Goal: Information Seeking & Learning: Learn about a topic

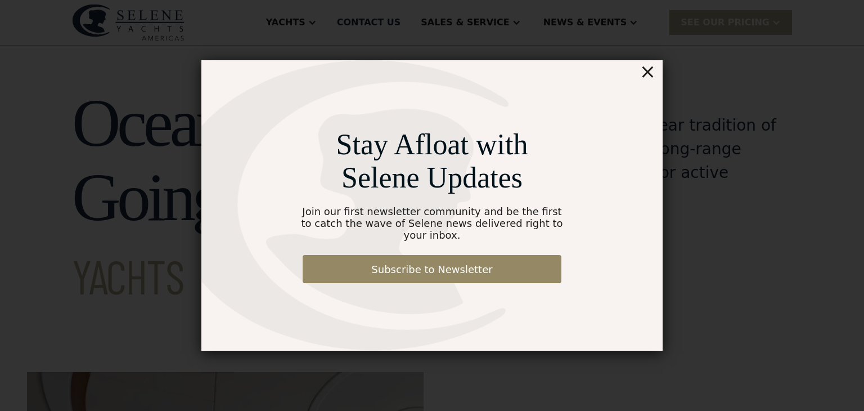
click at [651, 75] on div "×" at bounding box center [648, 71] width 16 height 23
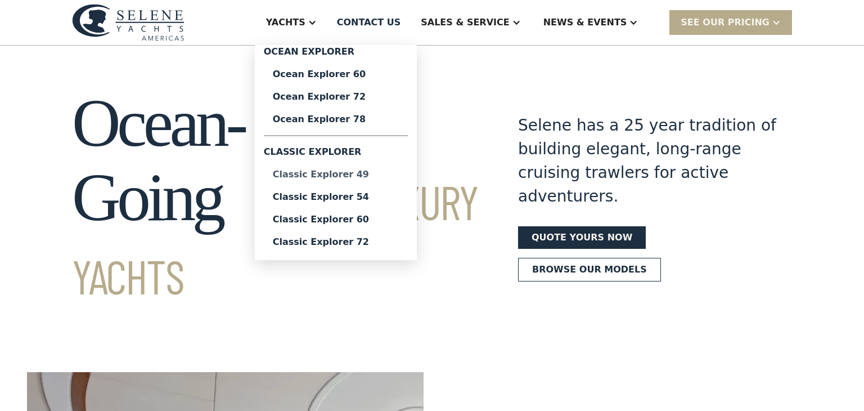
click at [365, 171] on div "Classic Explorer 49" at bounding box center [336, 174] width 126 height 9
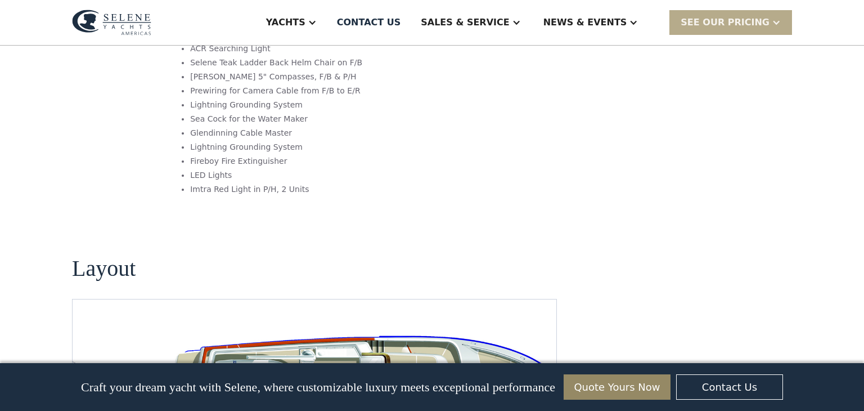
scroll to position [1981, 0]
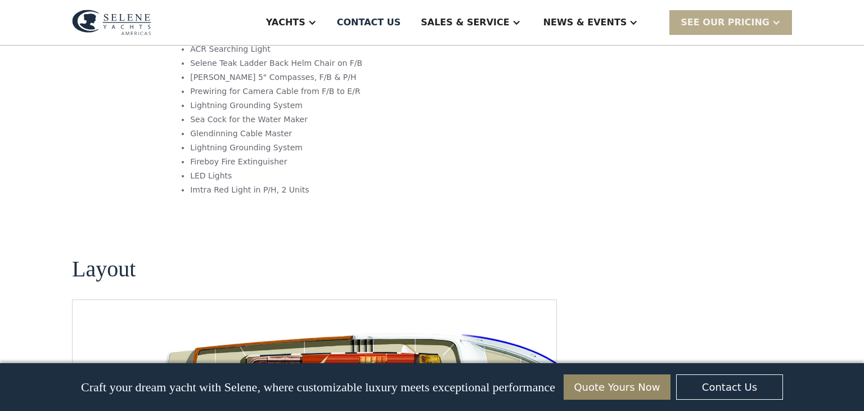
click at [365, 212] on section "Layout No items found." at bounding box center [314, 354] width 485 height 285
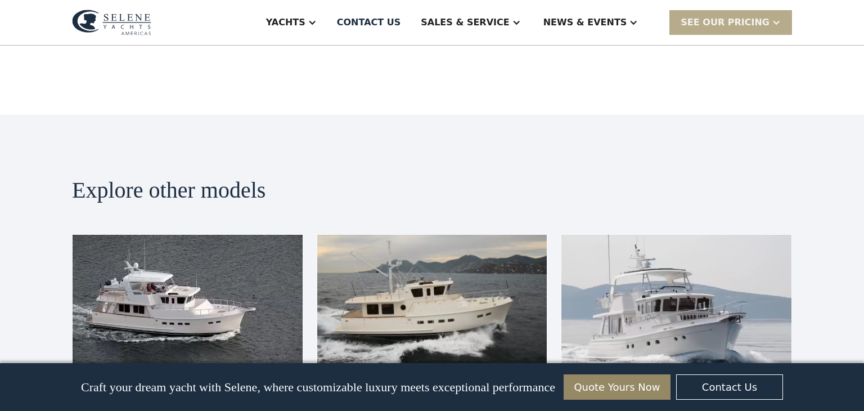
scroll to position [2453, 0]
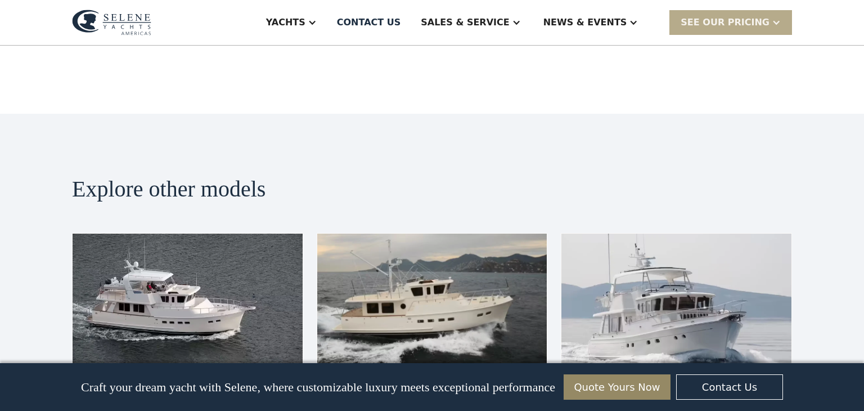
click at [673, 247] on img at bounding box center [677, 298] width 230 height 129
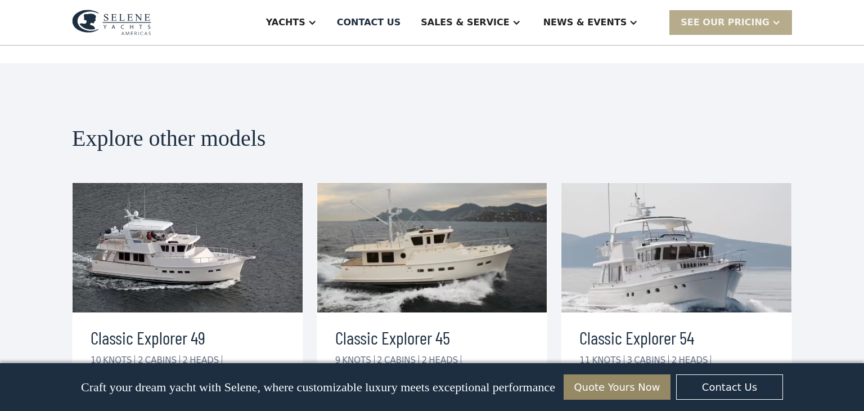
scroll to position [2521, 0]
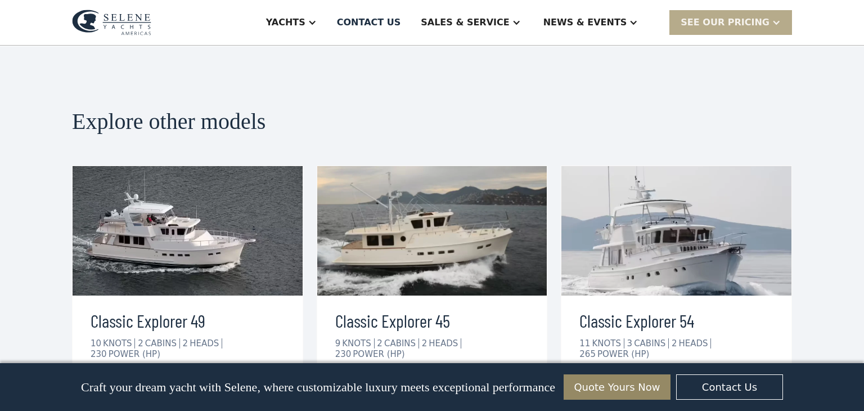
click at [639, 382] on div "view details" at bounding box center [625, 389] width 63 height 14
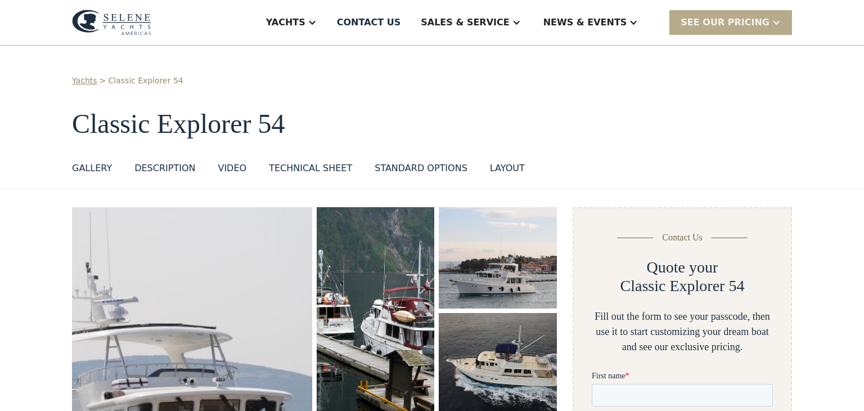
click at [87, 169] on div "GALLERY" at bounding box center [92, 169] width 40 height 14
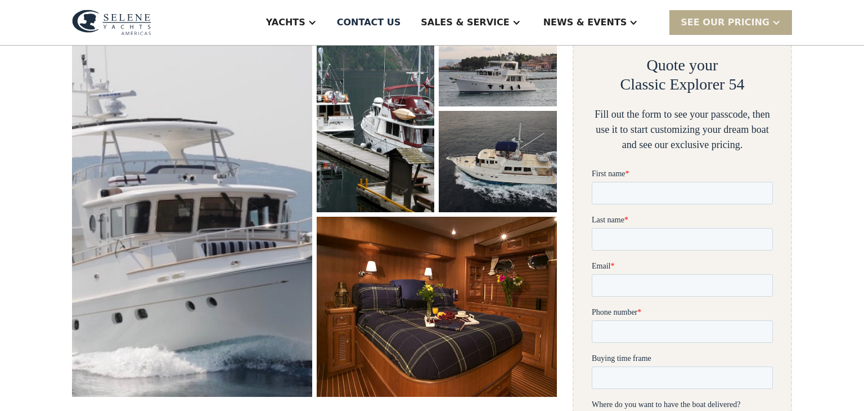
scroll to position [207, 0]
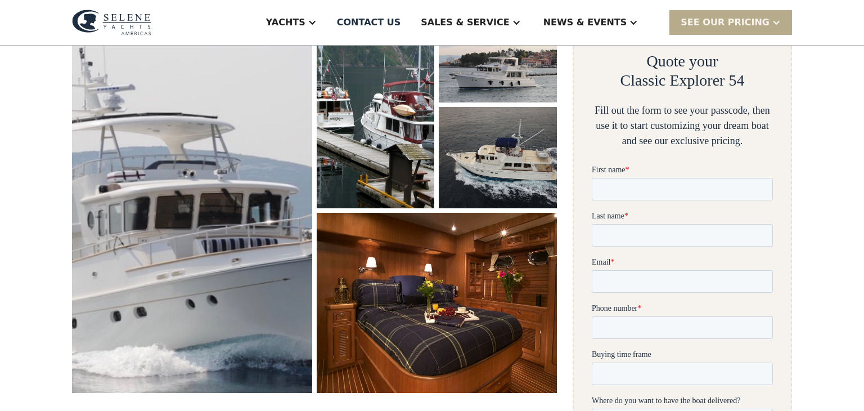
click at [247, 268] on img "open lightbox" at bounding box center [192, 196] width 255 height 415
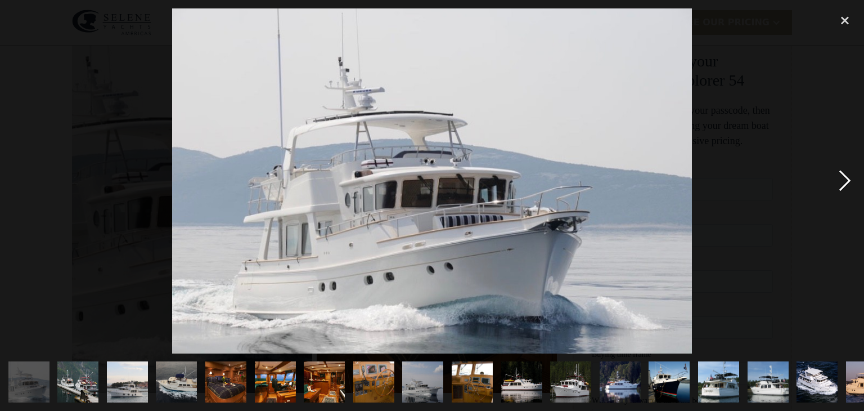
click at [845, 185] on div "next image" at bounding box center [845, 180] width 38 height 345
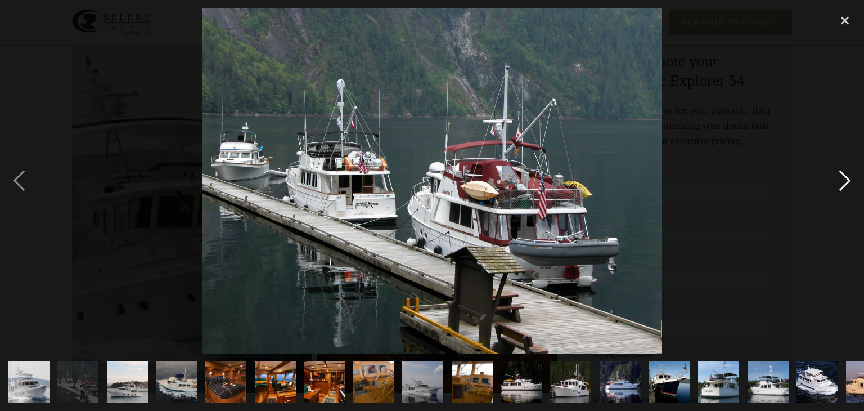
click at [845, 185] on div "next image" at bounding box center [845, 180] width 38 height 345
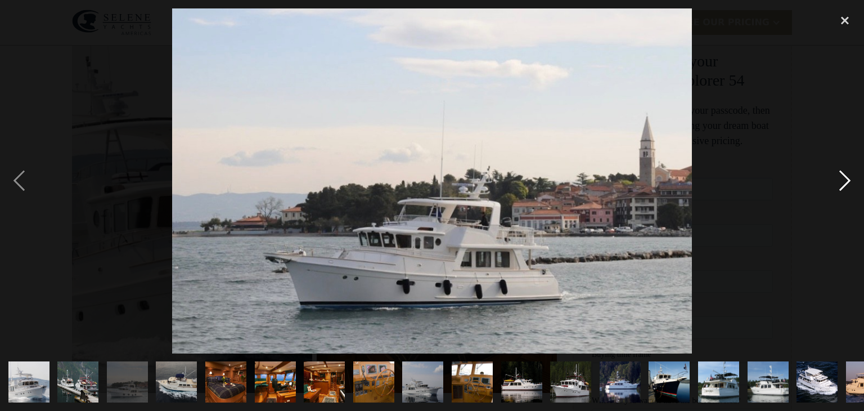
click at [844, 185] on div "next image" at bounding box center [845, 180] width 38 height 345
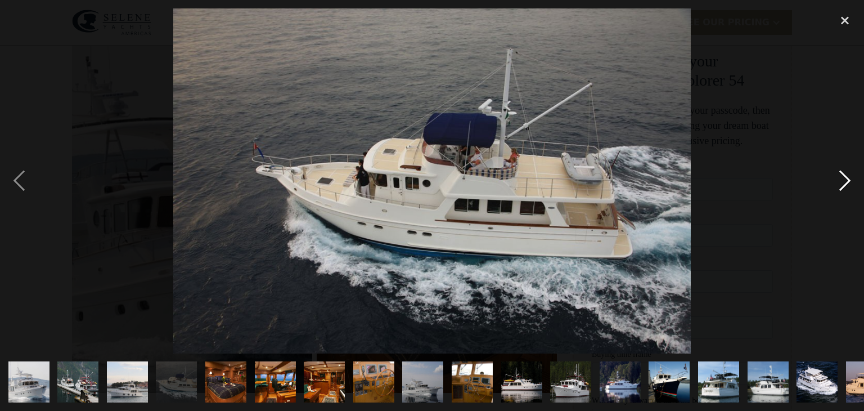
click at [844, 185] on div "next image" at bounding box center [845, 180] width 38 height 345
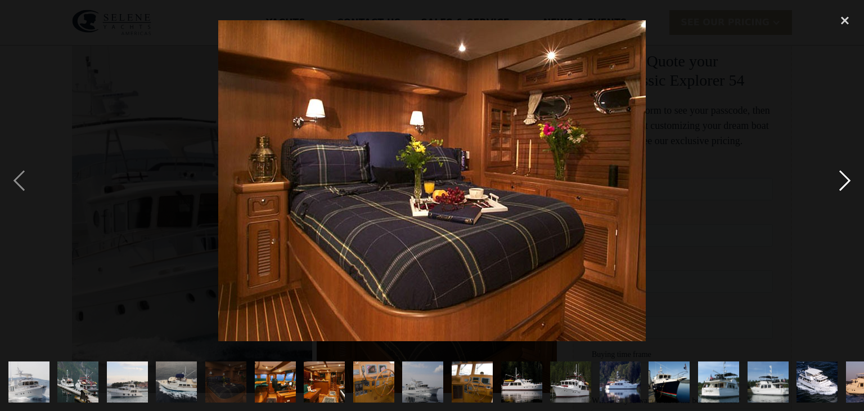
click at [844, 185] on div "next image" at bounding box center [845, 180] width 38 height 345
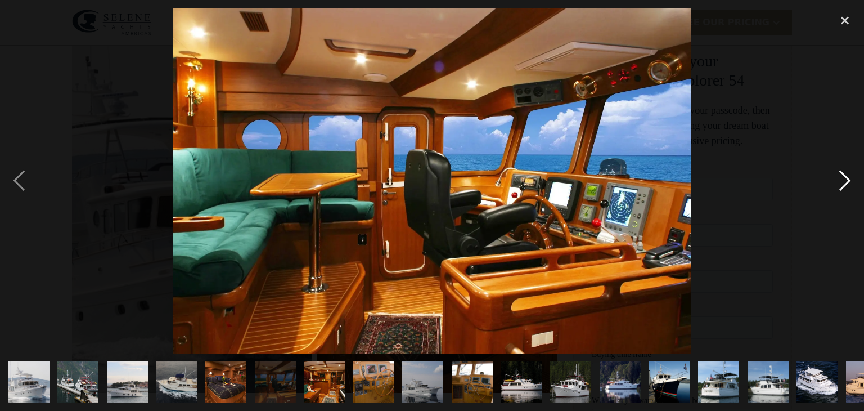
click at [844, 185] on div "next image" at bounding box center [845, 180] width 38 height 345
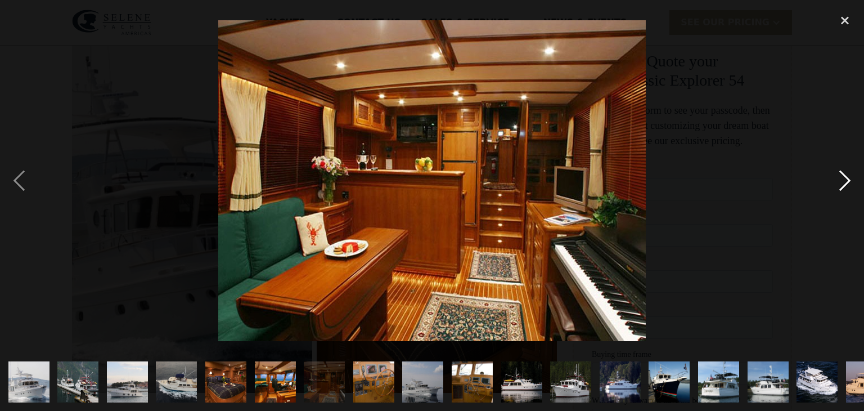
click at [844, 185] on div "next image" at bounding box center [845, 180] width 38 height 345
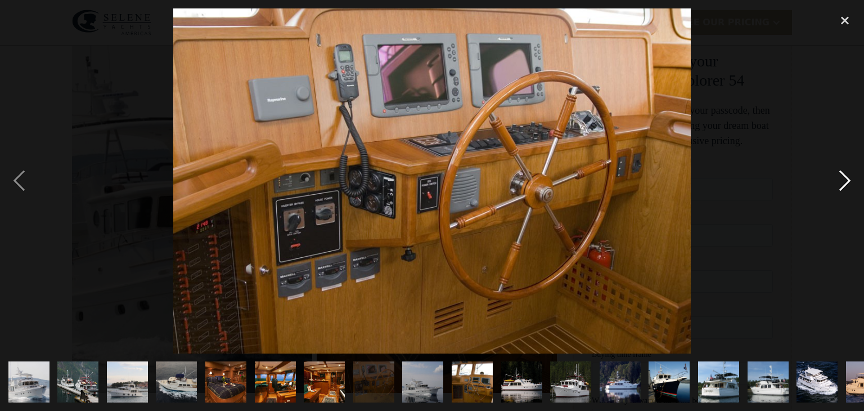
click at [843, 185] on div "next image" at bounding box center [845, 180] width 38 height 345
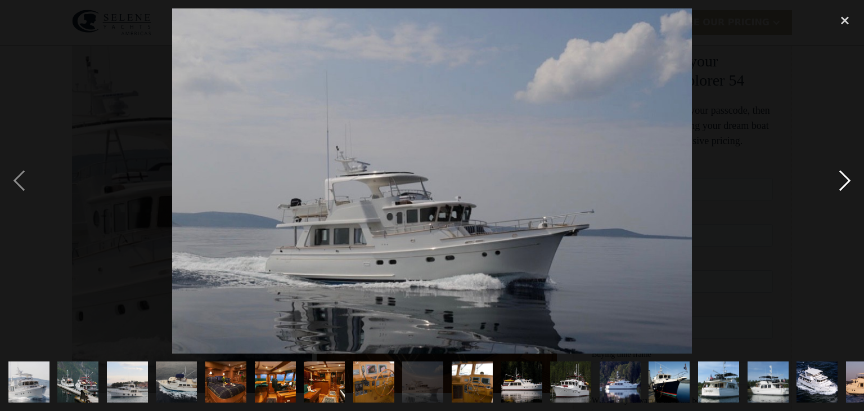
click at [843, 185] on div "next image" at bounding box center [845, 180] width 38 height 345
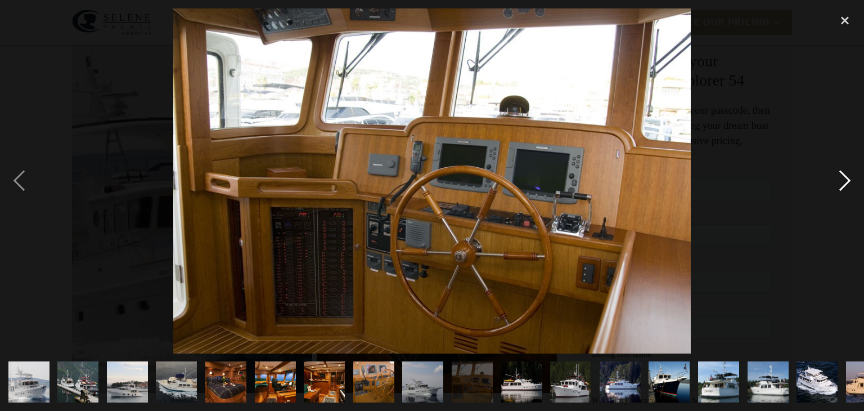
click at [843, 185] on div "next image" at bounding box center [845, 180] width 38 height 345
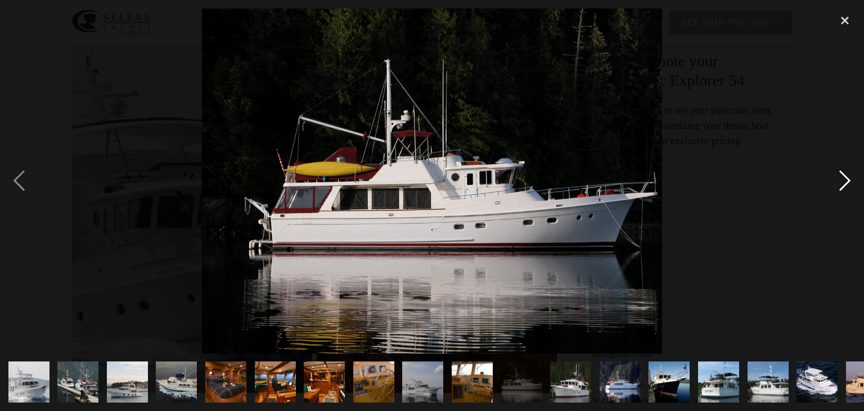
click at [843, 185] on div "next image" at bounding box center [845, 180] width 38 height 345
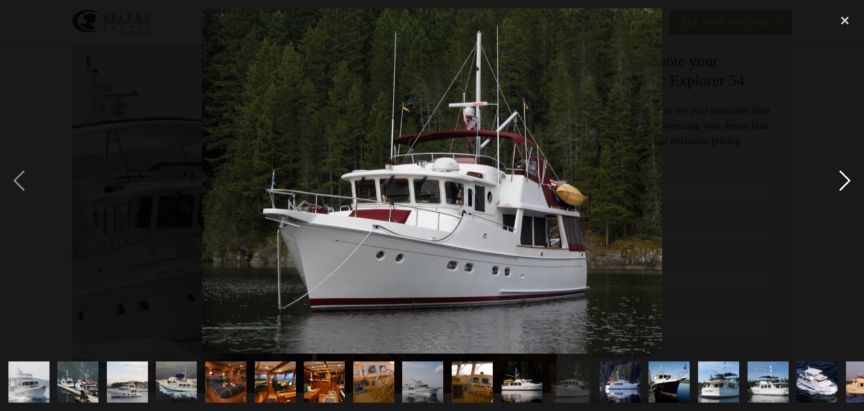
click at [843, 186] on div "next image" at bounding box center [845, 180] width 38 height 345
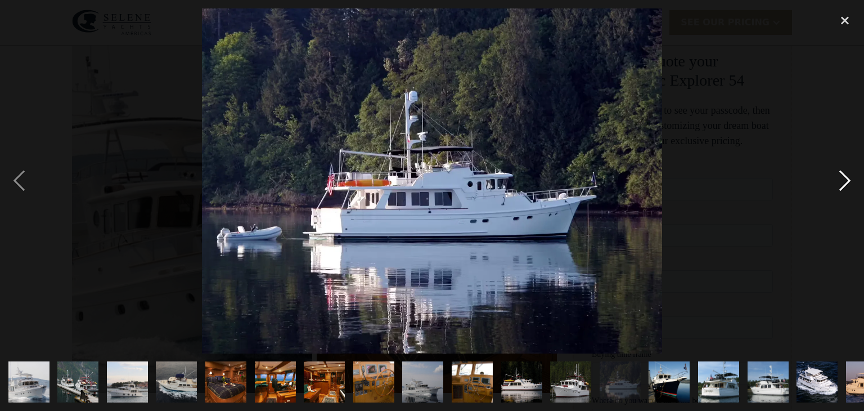
click at [843, 188] on div "next image" at bounding box center [845, 180] width 38 height 345
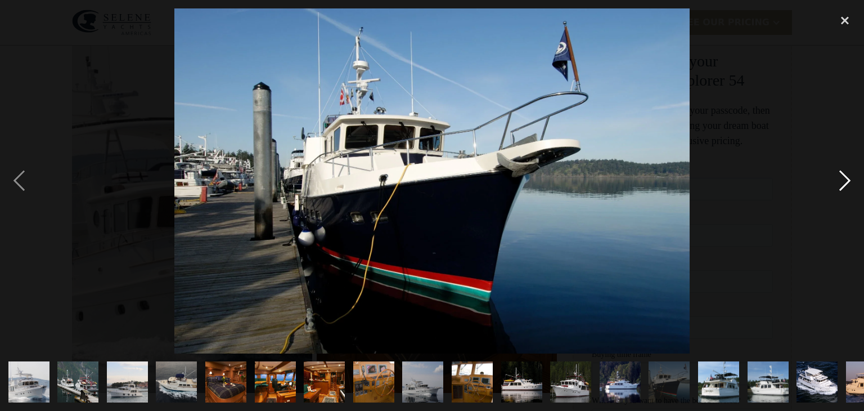
click at [843, 188] on div "next image" at bounding box center [845, 180] width 38 height 345
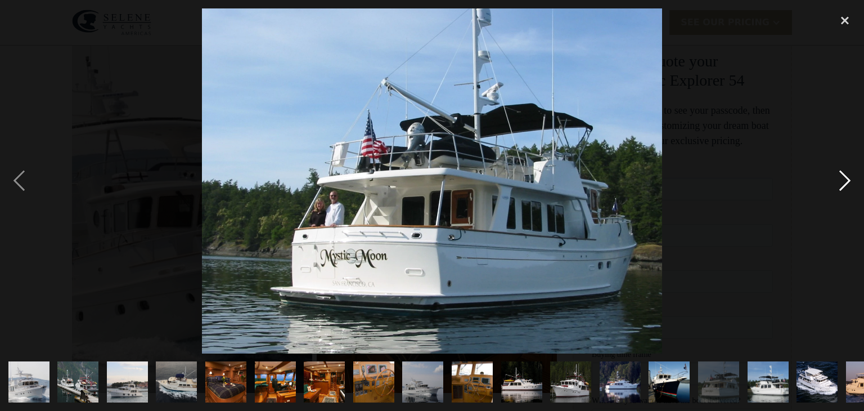
click at [843, 188] on div "next image" at bounding box center [845, 180] width 38 height 345
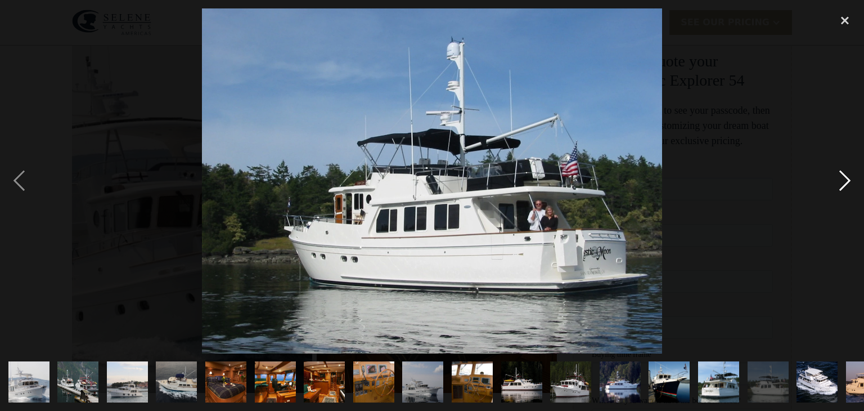
click at [842, 188] on div "next image" at bounding box center [845, 180] width 38 height 345
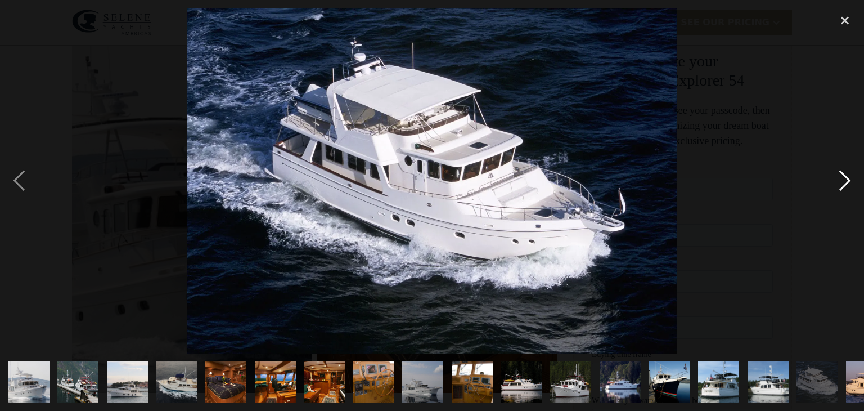
click at [842, 188] on div "next image" at bounding box center [845, 180] width 38 height 345
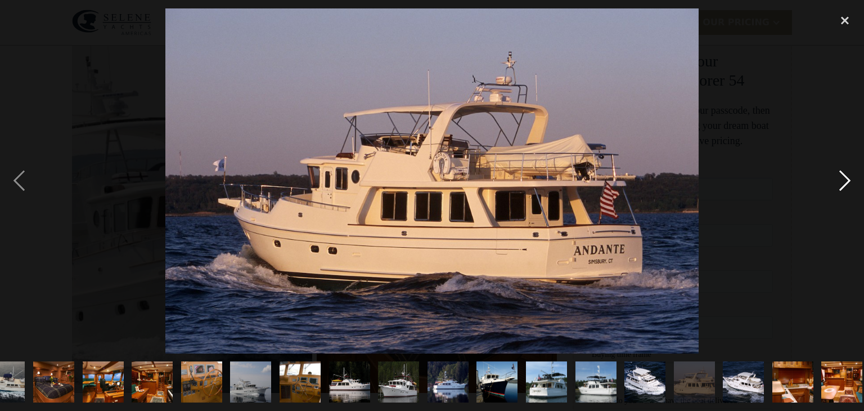
scroll to position [0, 178]
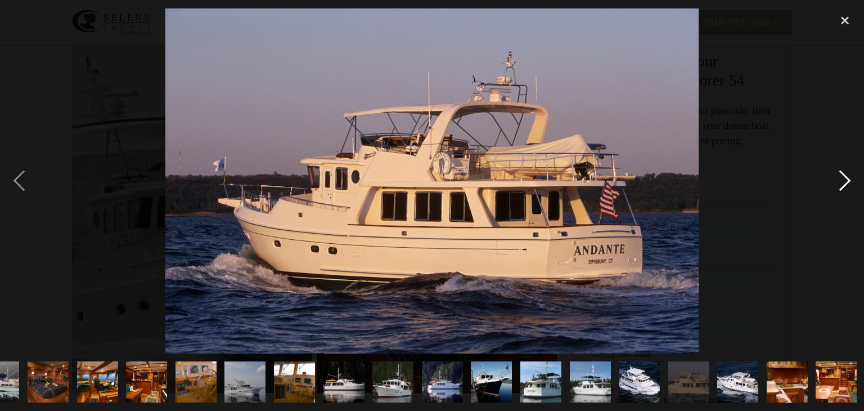
click at [842, 188] on div "next image" at bounding box center [845, 180] width 38 height 345
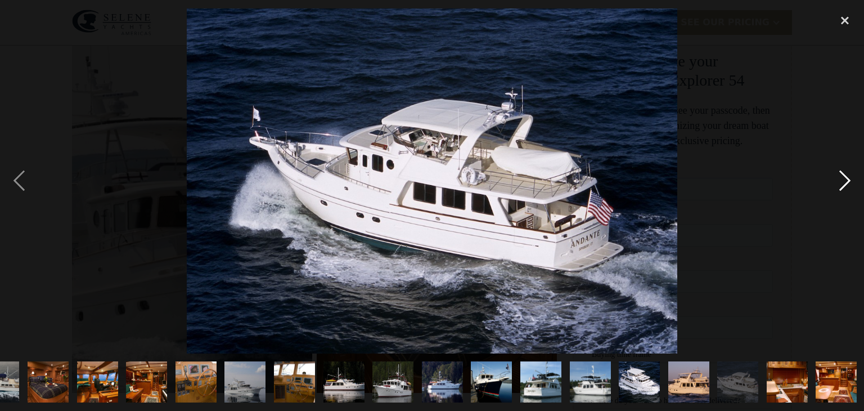
click at [842, 188] on div "next image" at bounding box center [845, 180] width 38 height 345
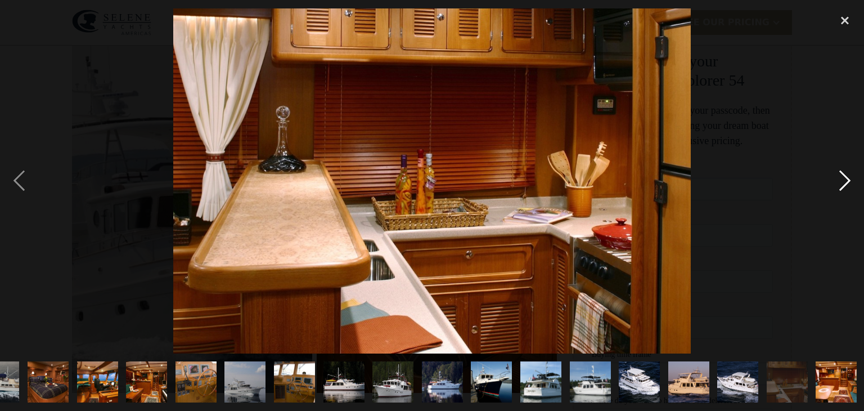
click at [843, 187] on div "next image" at bounding box center [845, 180] width 38 height 345
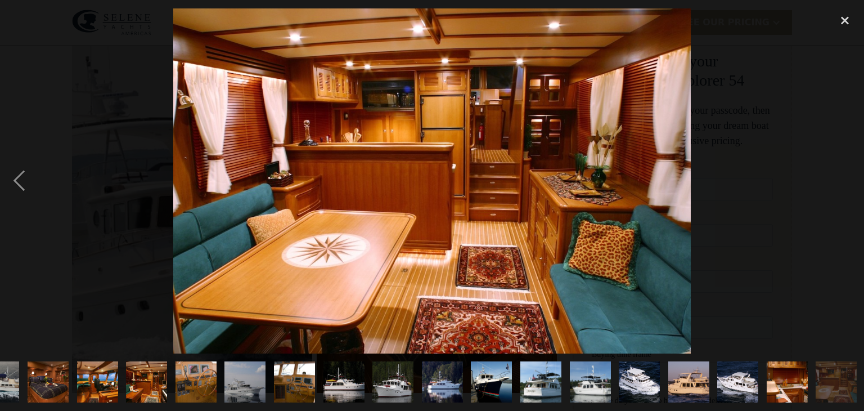
click at [843, 186] on div "next image" at bounding box center [845, 180] width 38 height 345
click at [842, 187] on div "next image" at bounding box center [845, 180] width 38 height 345
click at [842, 189] on div "next image" at bounding box center [845, 180] width 38 height 345
click at [842, 190] on div "next image" at bounding box center [845, 180] width 38 height 345
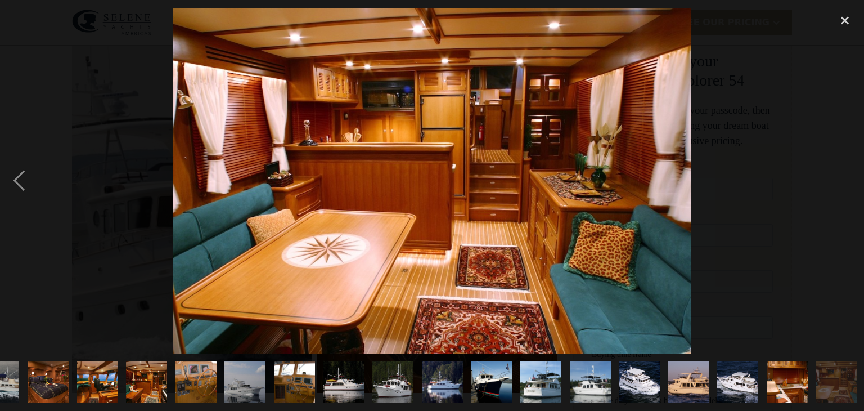
click at [841, 190] on div "next image" at bounding box center [845, 180] width 38 height 345
click at [837, 386] on img "show item 21 of 21" at bounding box center [837, 381] width 62 height 41
click at [23, 178] on div "previous image" at bounding box center [19, 180] width 38 height 345
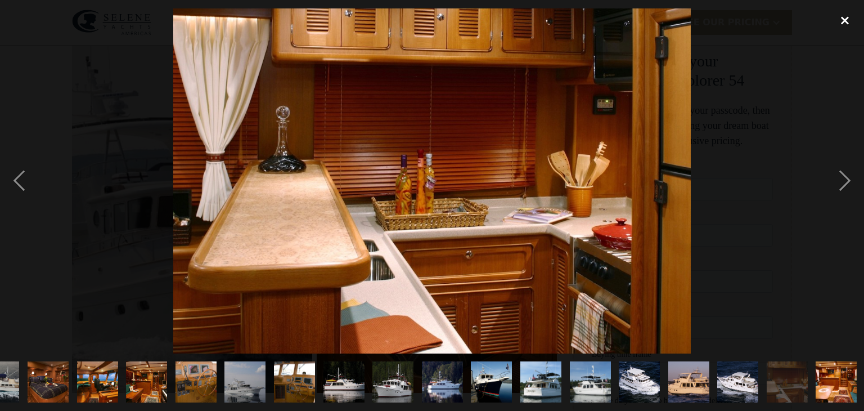
click at [846, 17] on div "close lightbox" at bounding box center [845, 20] width 38 height 25
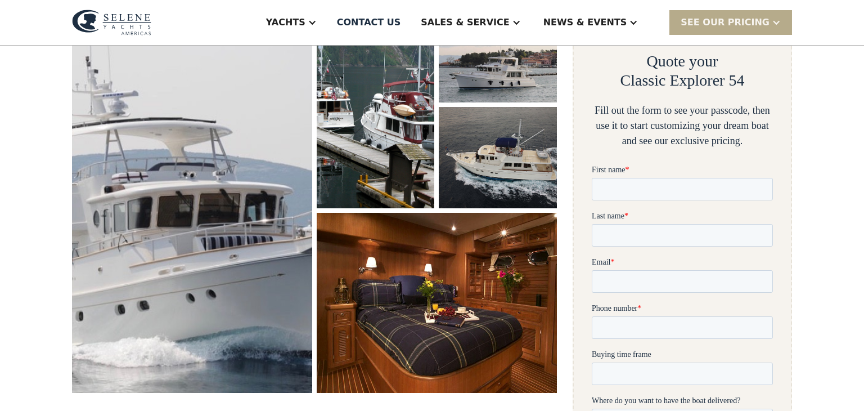
scroll to position [0, 0]
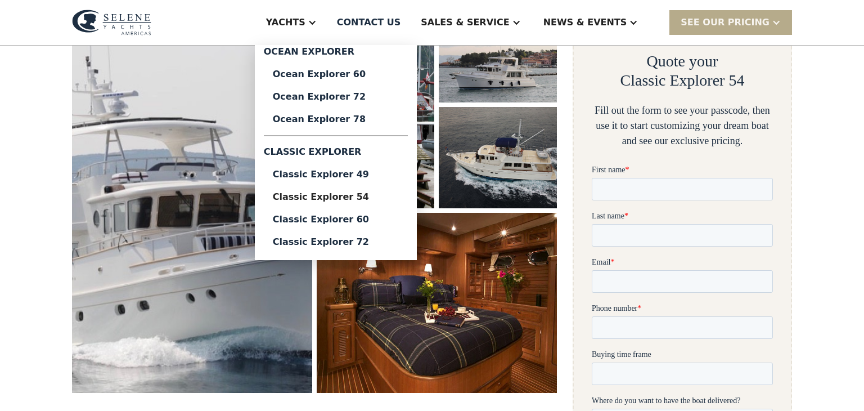
drag, startPoint x: 349, startPoint y: 28, endPoint x: 351, endPoint y: 53, distance: 26.0
click at [328, 45] on div "Yachts Ocean Explorer Ocean Explorer 60 Ocean Explorer 72 Ocean Explorer 78 Cla…" at bounding box center [291, 22] width 73 height 45
click at [365, 118] on div "Ocean Explorer 78" at bounding box center [336, 119] width 126 height 9
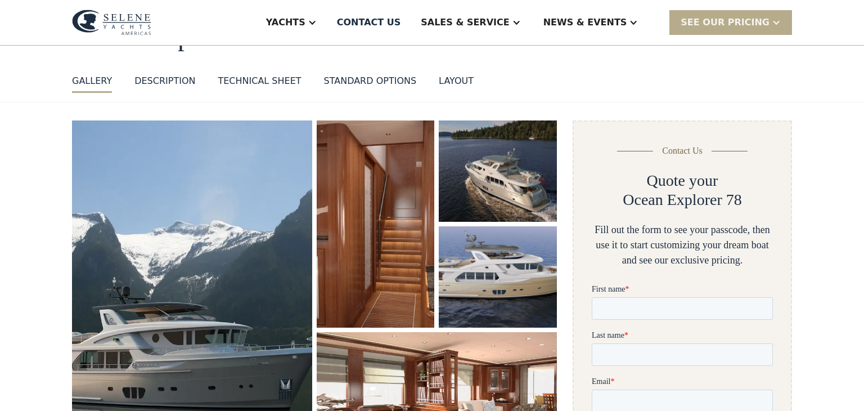
scroll to position [90, 0]
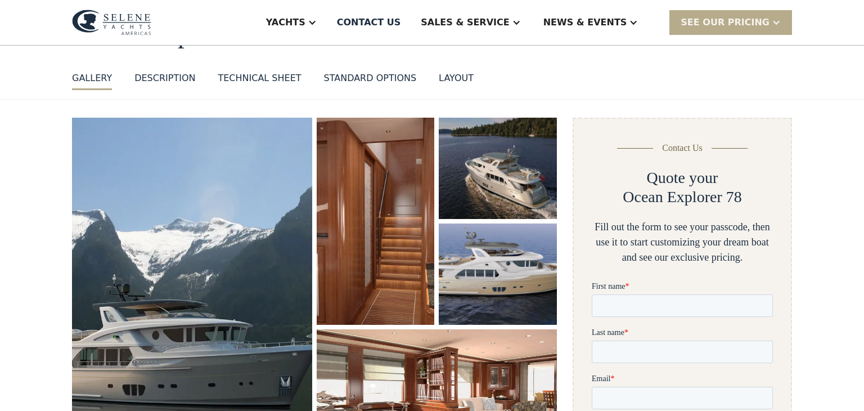
click at [221, 289] on img "open lightbox" at bounding box center [192, 291] width 240 height 346
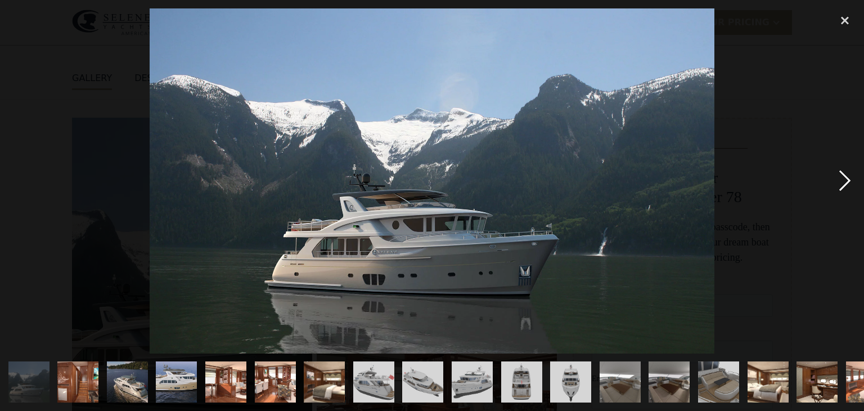
click at [845, 184] on div "next image" at bounding box center [845, 180] width 38 height 345
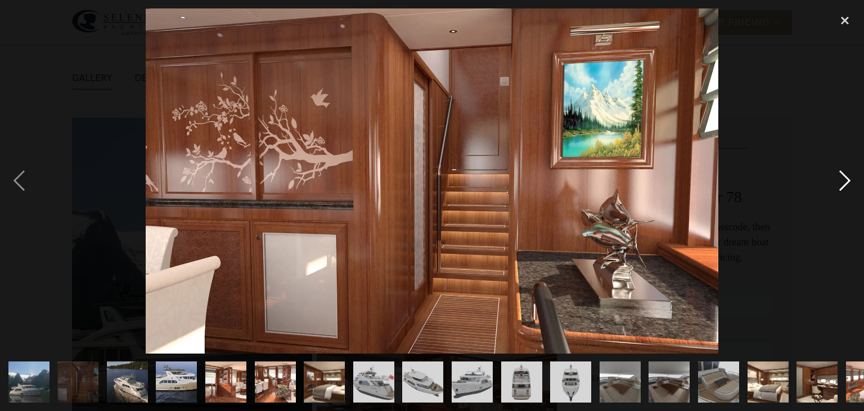
click at [845, 184] on div "next image" at bounding box center [845, 180] width 38 height 345
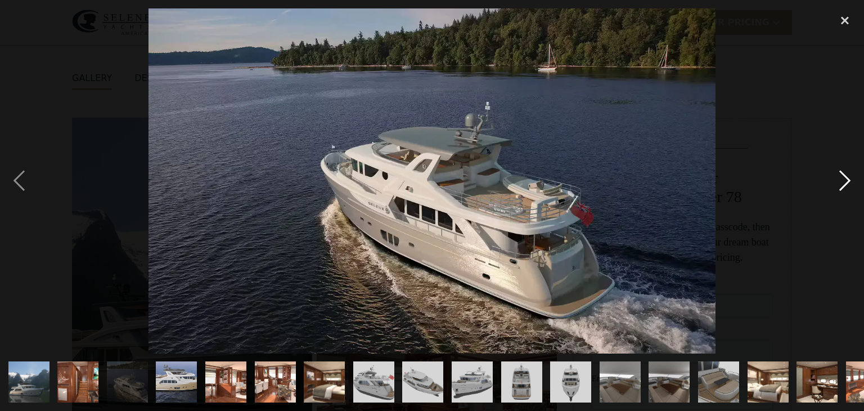
click at [845, 186] on div "next image" at bounding box center [845, 180] width 38 height 345
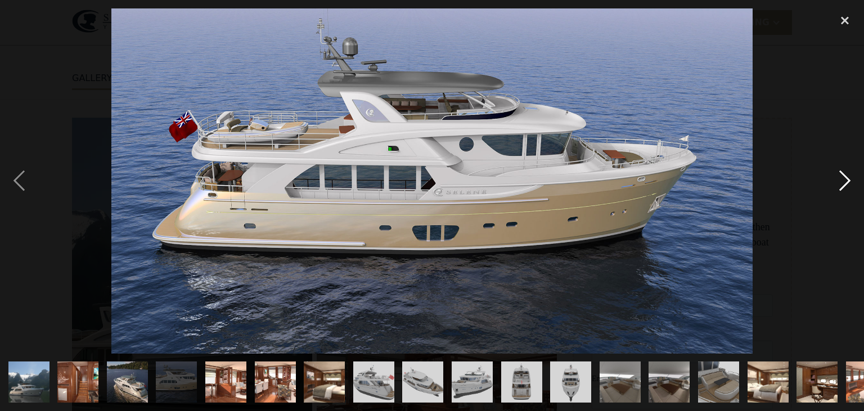
click at [845, 187] on div "next image" at bounding box center [845, 180] width 38 height 345
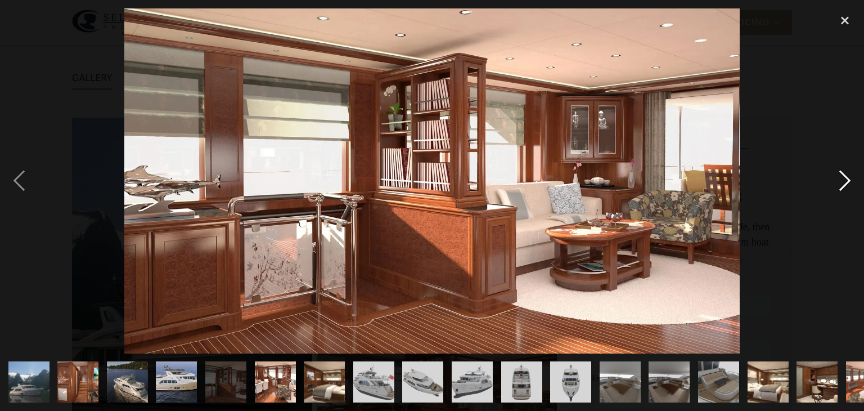
click at [846, 191] on div "next image" at bounding box center [845, 180] width 38 height 345
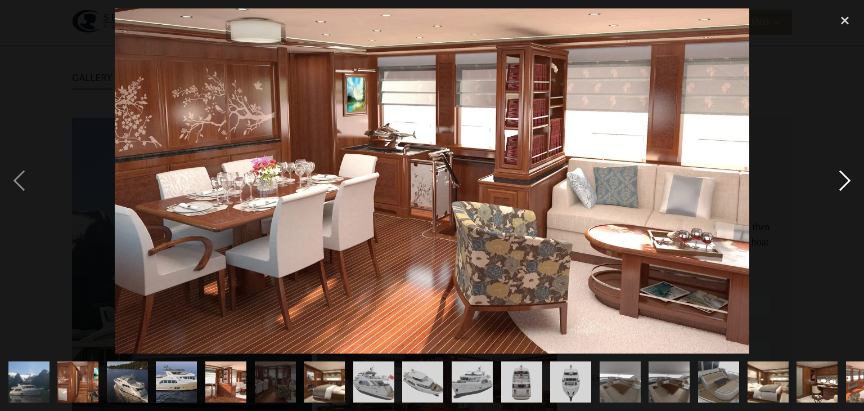
click at [846, 193] on div "next image" at bounding box center [845, 180] width 38 height 345
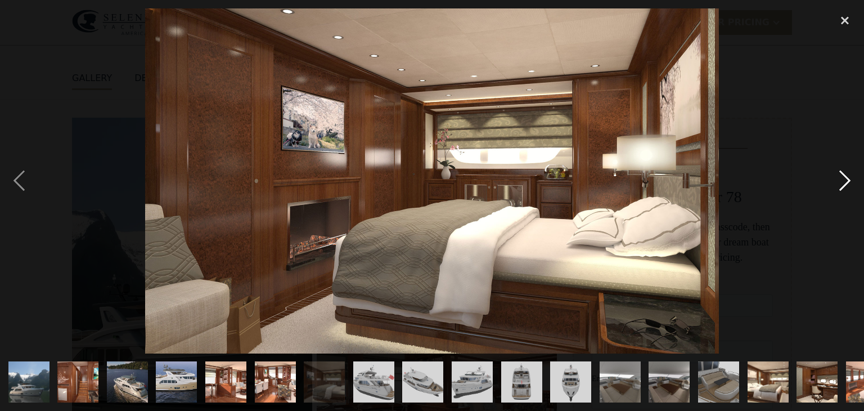
click at [847, 193] on div "next image" at bounding box center [845, 180] width 38 height 345
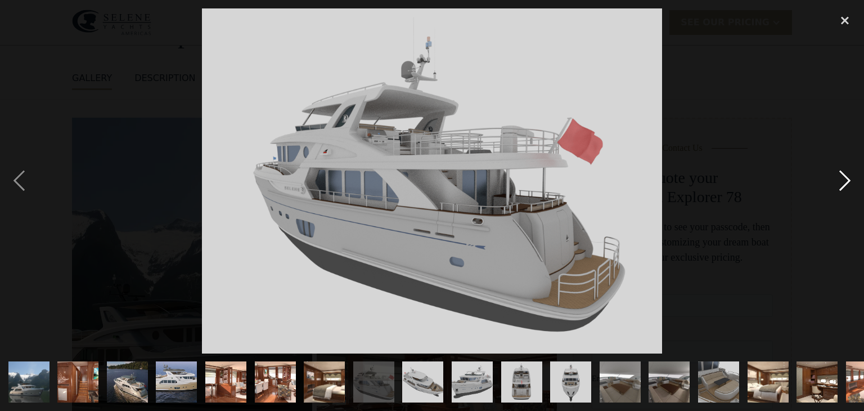
click at [847, 195] on div "next image" at bounding box center [845, 180] width 38 height 345
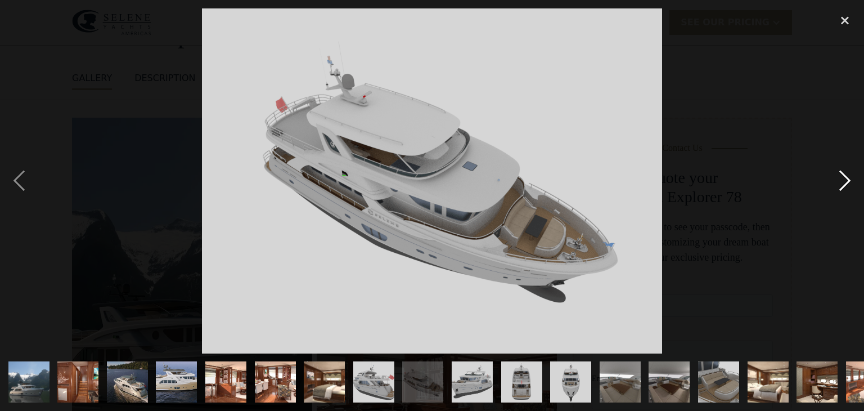
click at [847, 195] on div "next image" at bounding box center [845, 180] width 38 height 345
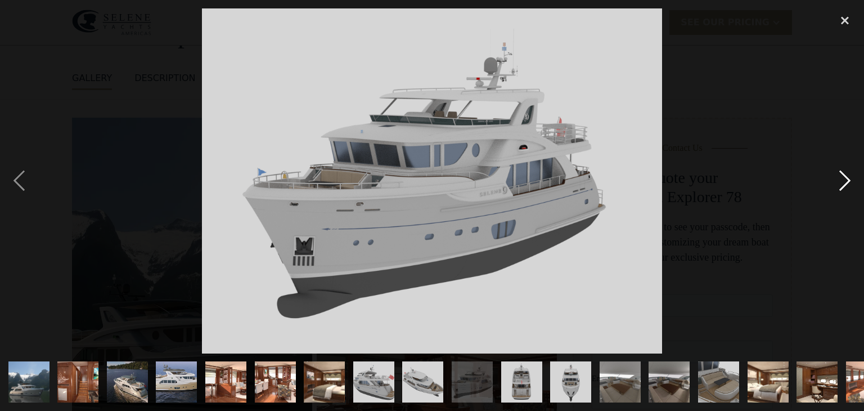
click at [846, 194] on div "next image" at bounding box center [845, 180] width 38 height 345
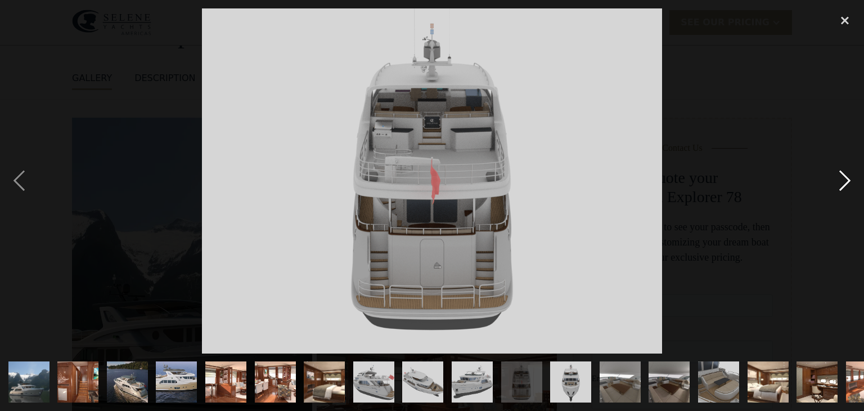
click at [846, 194] on div "next image" at bounding box center [845, 180] width 38 height 345
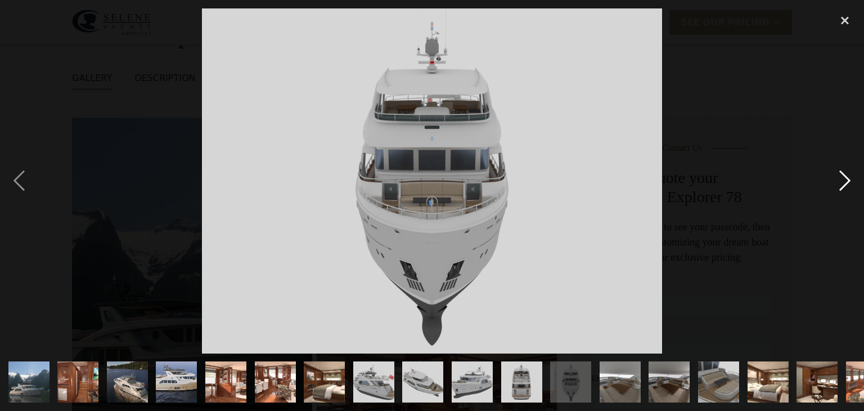
click at [846, 195] on div "next image" at bounding box center [845, 180] width 38 height 345
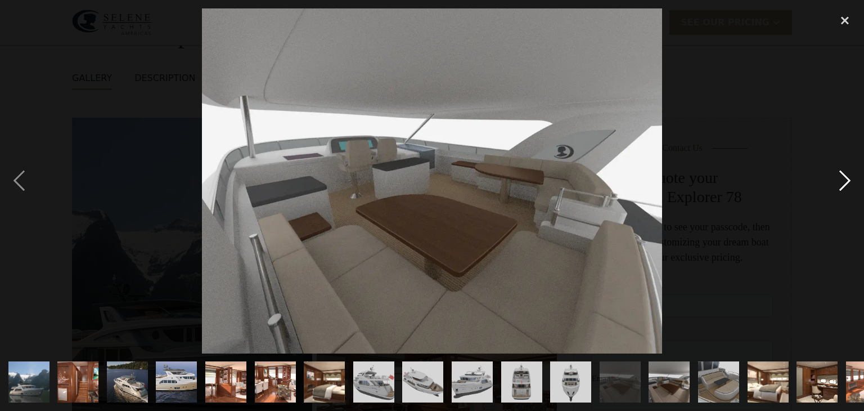
click at [846, 195] on div "next image" at bounding box center [845, 180] width 38 height 345
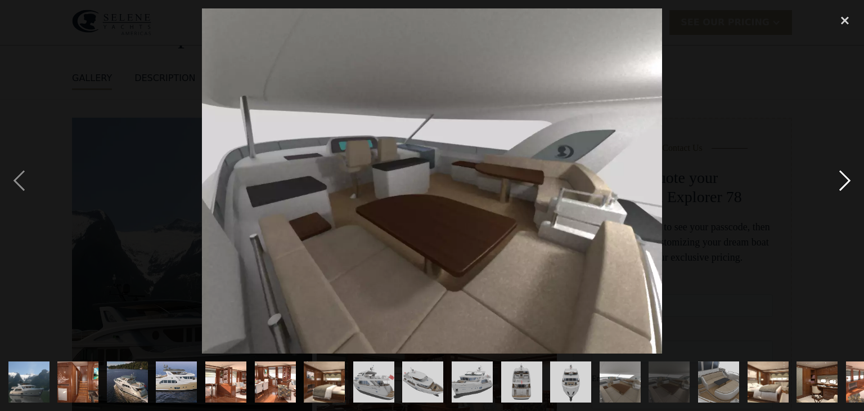
click at [846, 185] on div "next image" at bounding box center [845, 180] width 38 height 345
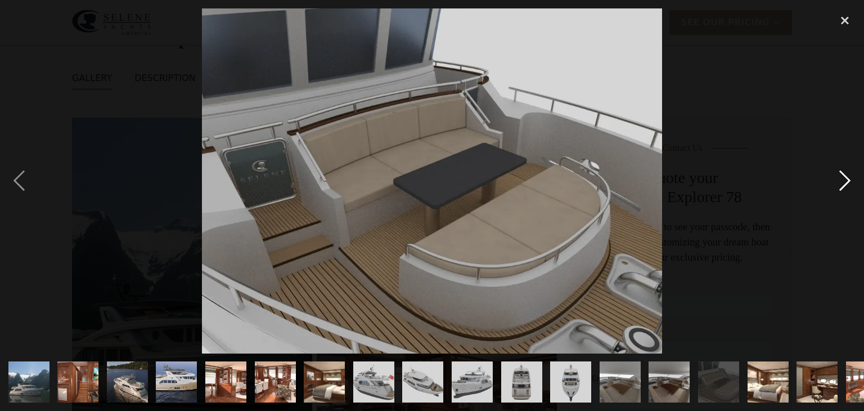
click at [846, 184] on div "next image" at bounding box center [845, 180] width 38 height 345
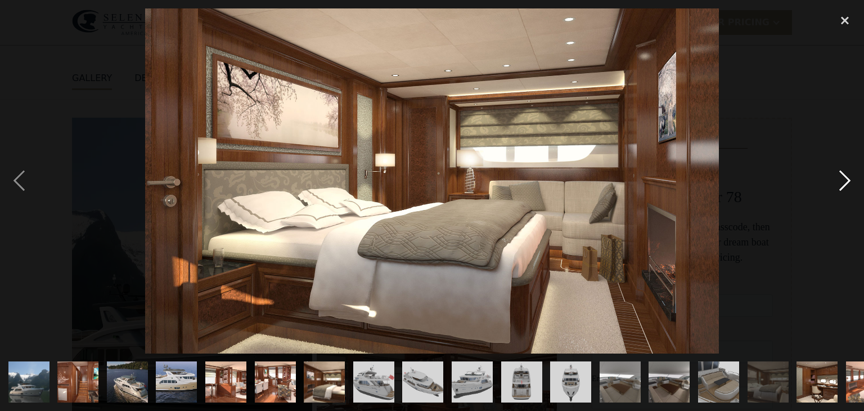
click at [846, 187] on div "next image" at bounding box center [845, 180] width 38 height 345
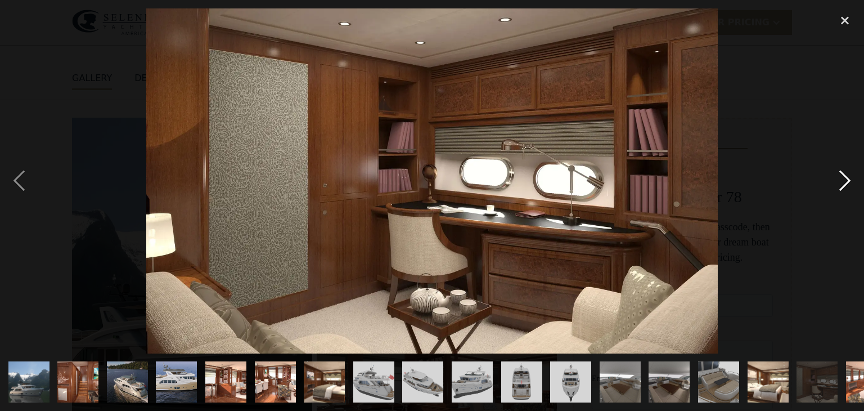
click at [846, 187] on div "next image" at bounding box center [845, 180] width 38 height 345
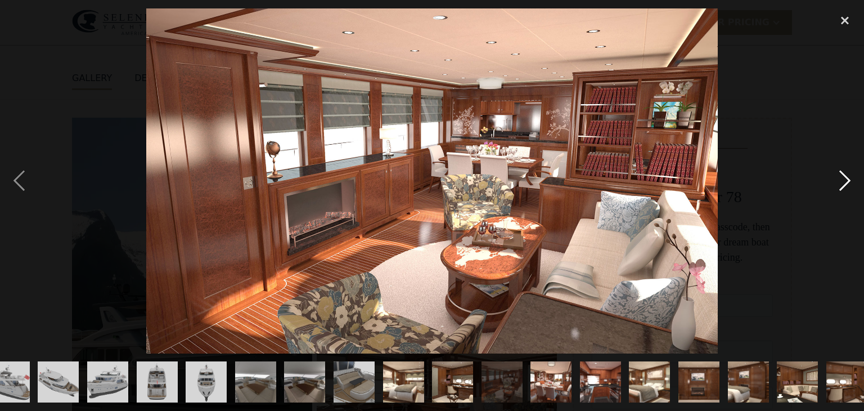
scroll to position [0, 375]
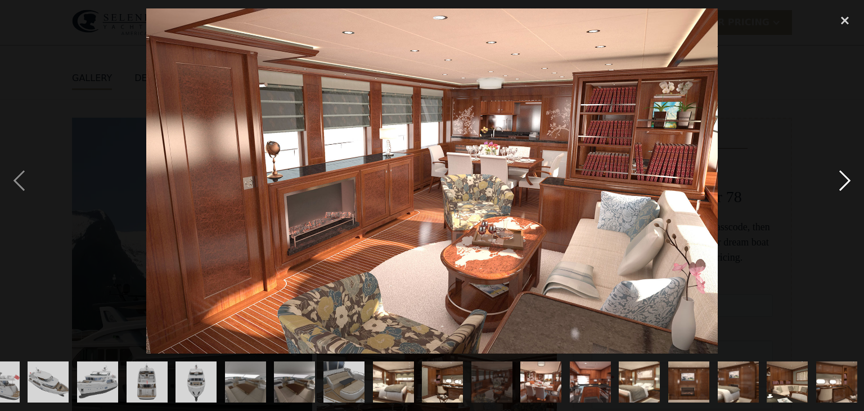
click at [846, 187] on div "next image" at bounding box center [845, 180] width 38 height 345
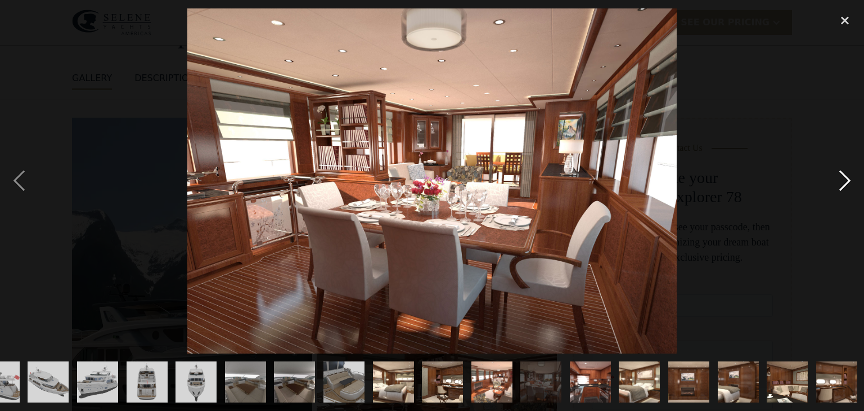
click at [846, 188] on div "next image" at bounding box center [845, 180] width 38 height 345
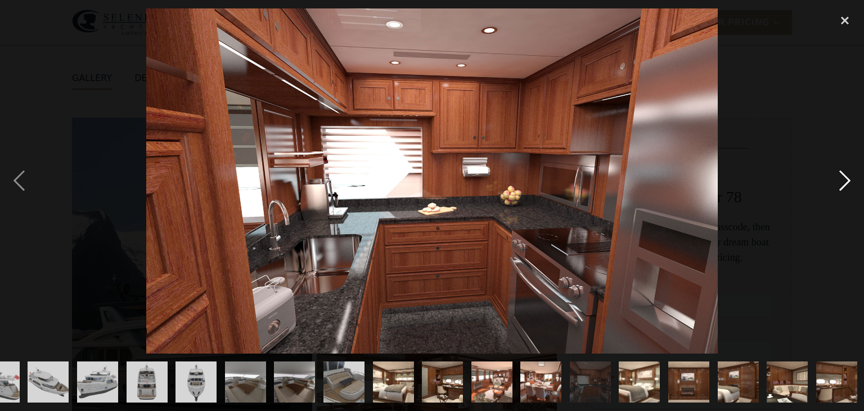
click at [846, 188] on div "next image" at bounding box center [845, 180] width 38 height 345
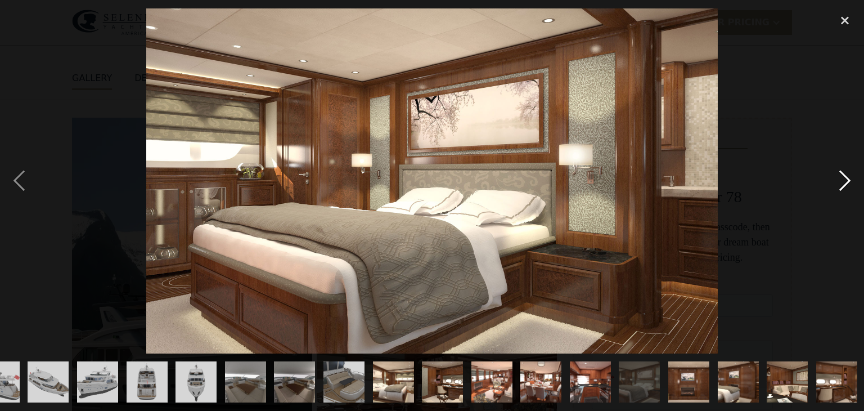
click at [846, 188] on div "next image" at bounding box center [845, 180] width 38 height 345
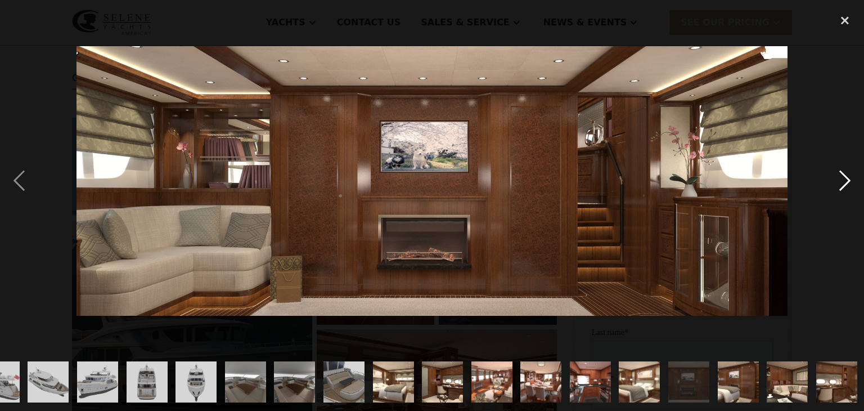
click at [846, 188] on div "next image" at bounding box center [845, 180] width 38 height 345
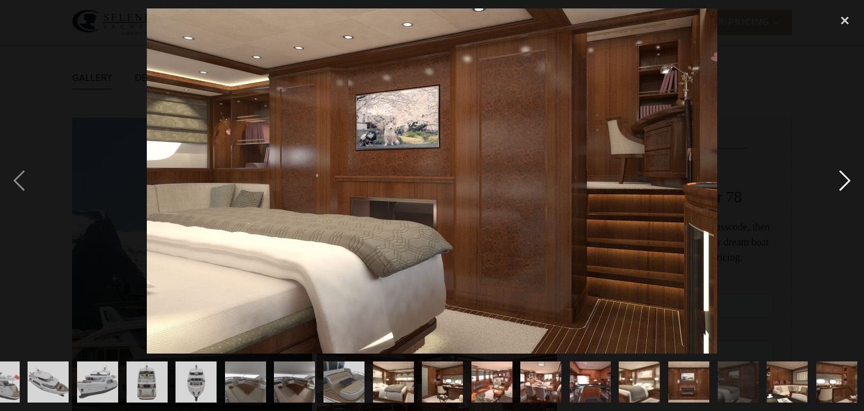
click at [846, 188] on div "next image" at bounding box center [845, 180] width 38 height 345
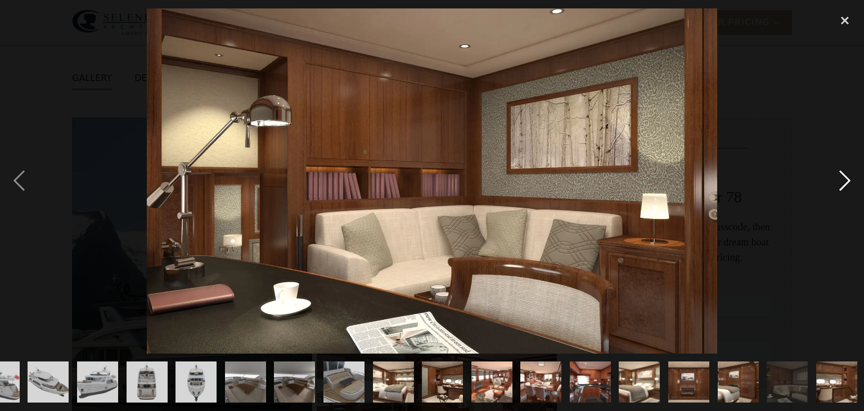
click at [846, 188] on div "next image" at bounding box center [845, 180] width 38 height 345
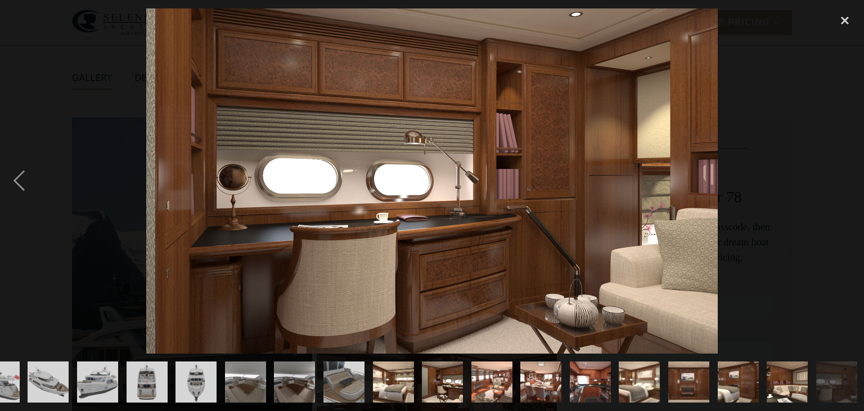
click at [846, 188] on div "next image" at bounding box center [845, 180] width 38 height 345
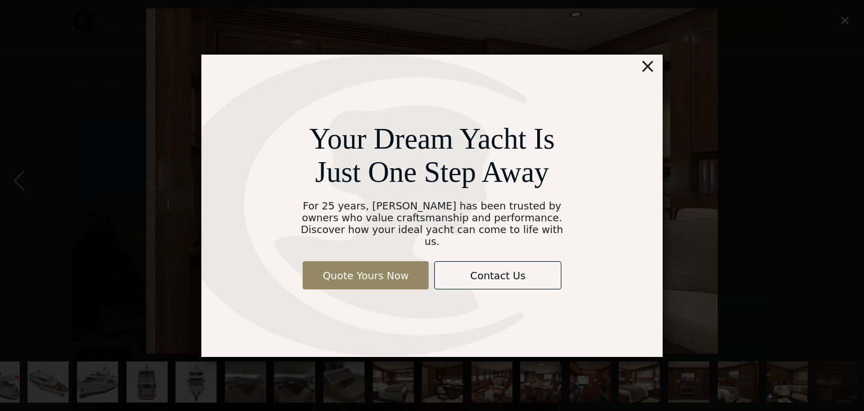
click at [650, 71] on div "×" at bounding box center [648, 66] width 16 height 23
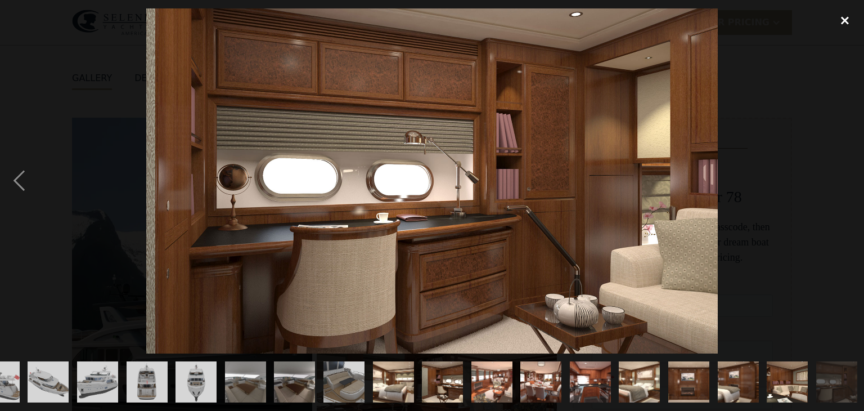
click at [843, 15] on div "close lightbox" at bounding box center [845, 20] width 38 height 25
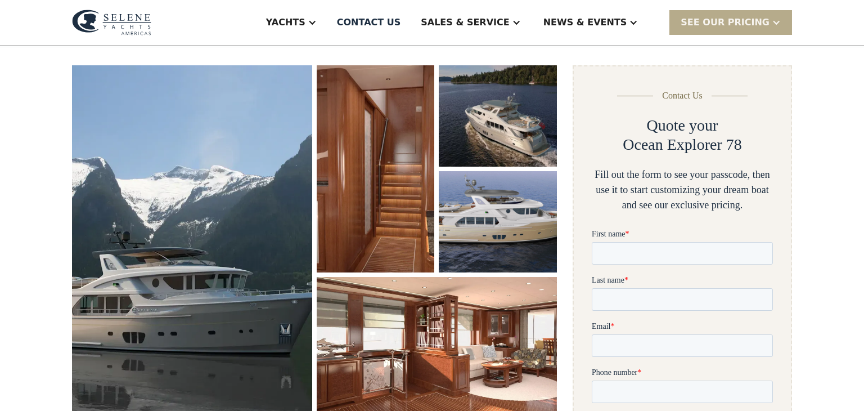
scroll to position [0, 0]
